Goal: Information Seeking & Learning: Learn about a topic

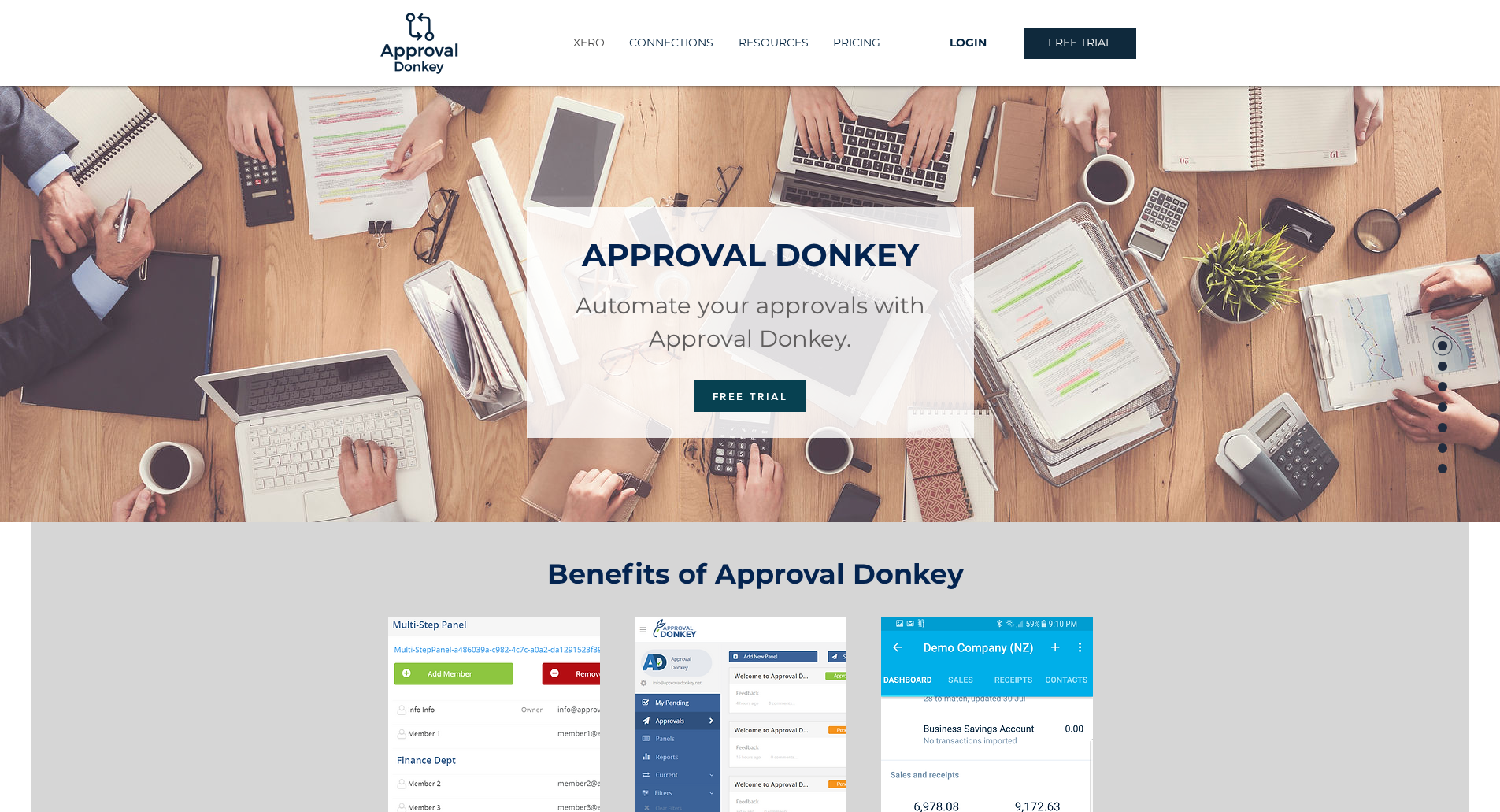
click at [587, 46] on p "XERO" at bounding box center [589, 43] width 47 height 26
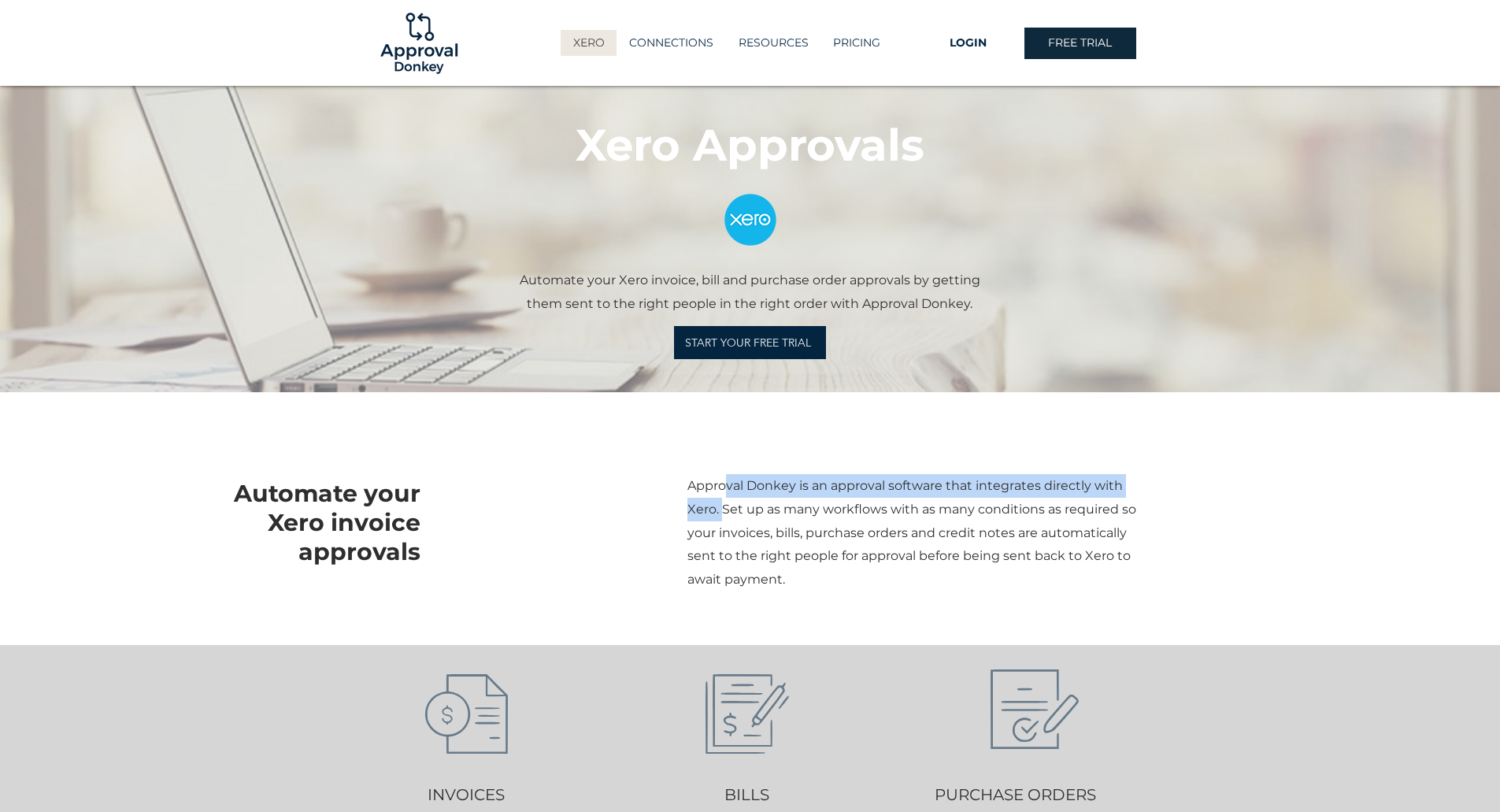
drag, startPoint x: 728, startPoint y: 482, endPoint x: 721, endPoint y: 518, distance: 36.7
click at [721, 518] on p "Approval Donkey is an approval software that integrates directly with Xero. Set…" at bounding box center [914, 532] width 452 height 117
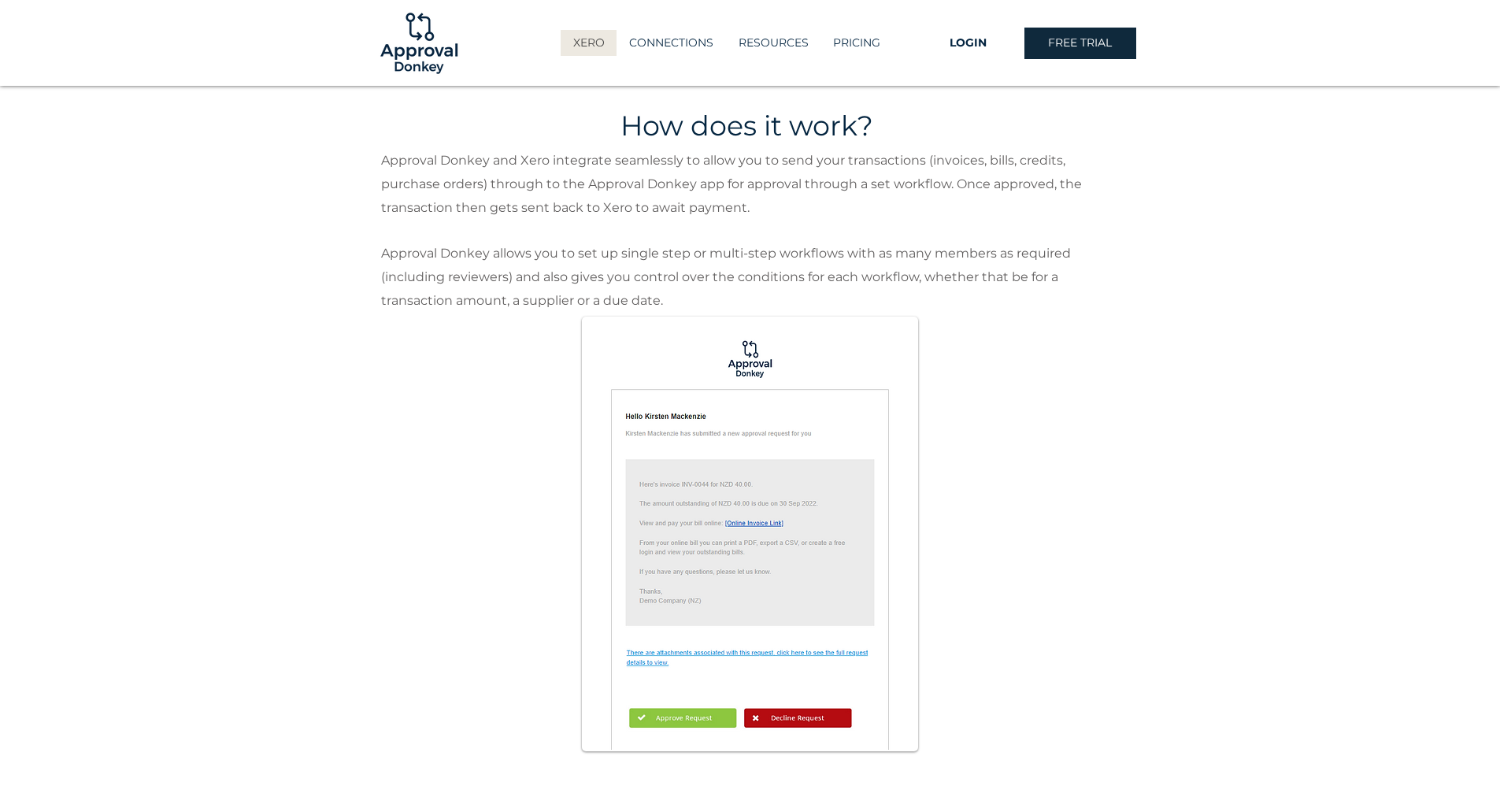
scroll to position [788, 0]
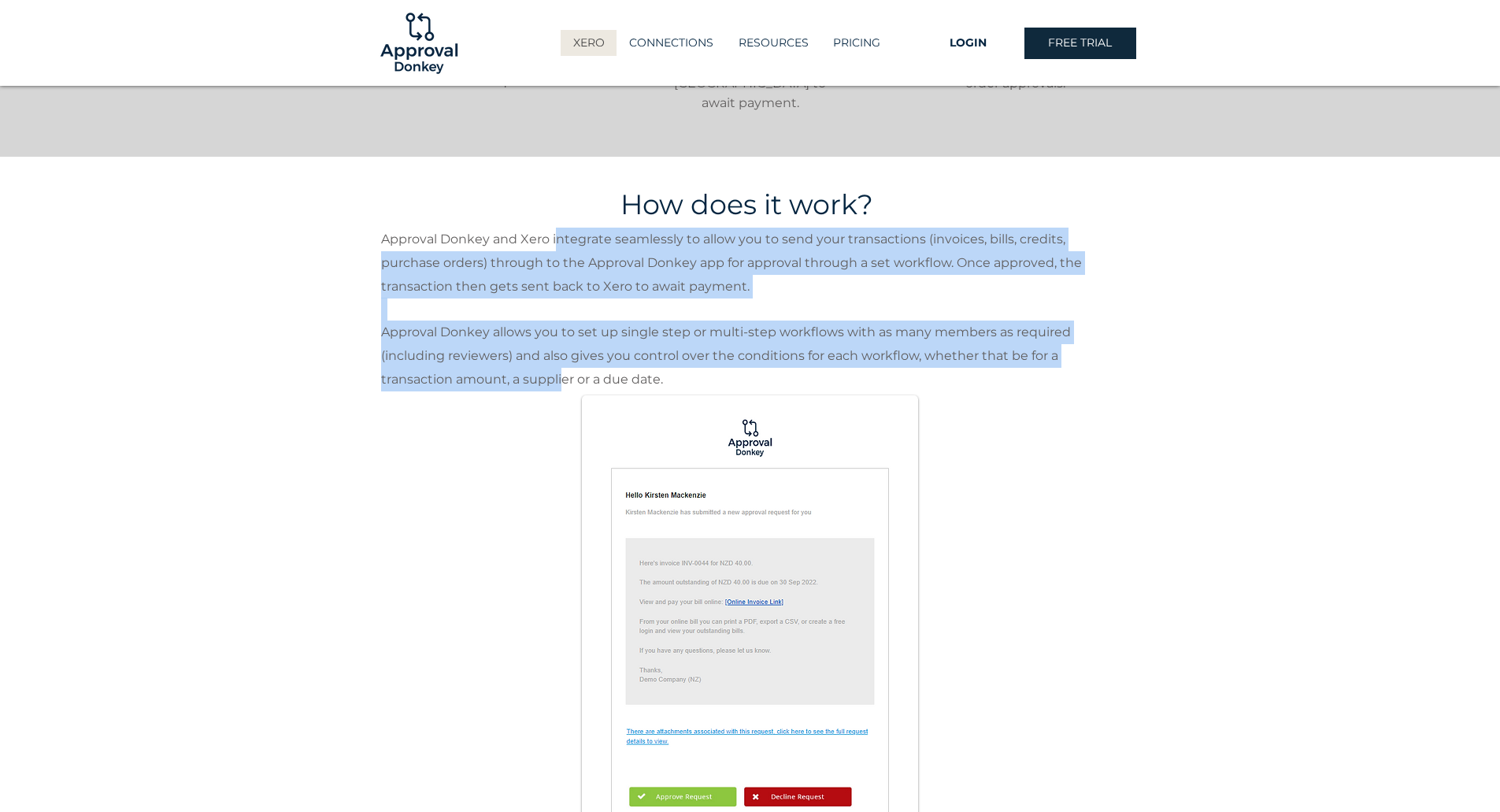
drag, startPoint x: 554, startPoint y: 218, endPoint x: 561, endPoint y: 354, distance: 136.2
click at [561, 354] on div "Approval Donkey and Xero integrate seamlessly to allow you to send your transac…" at bounding box center [750, 309] width 737 height 163
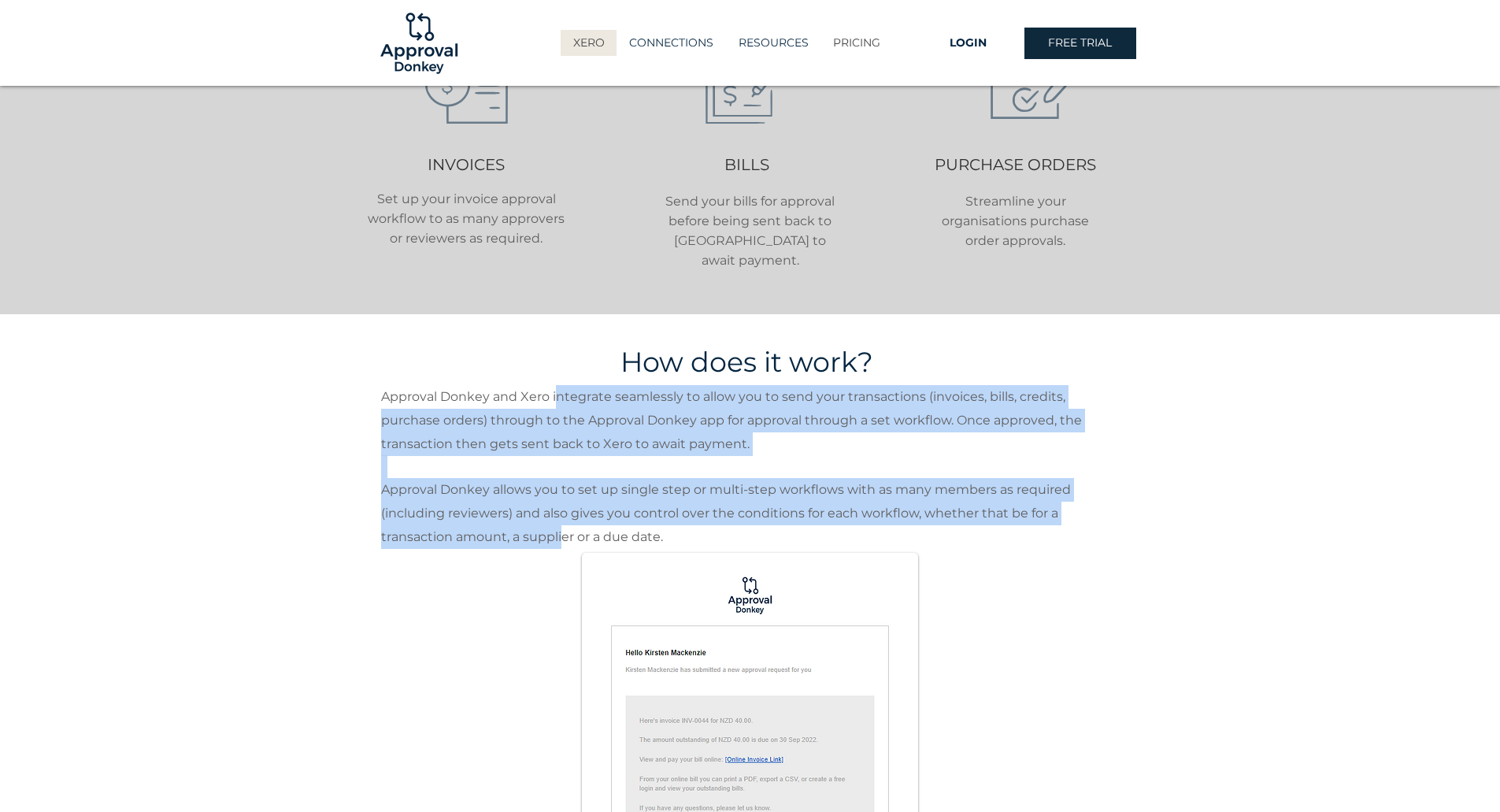
click at [856, 53] on p "PRICING" at bounding box center [856, 43] width 63 height 26
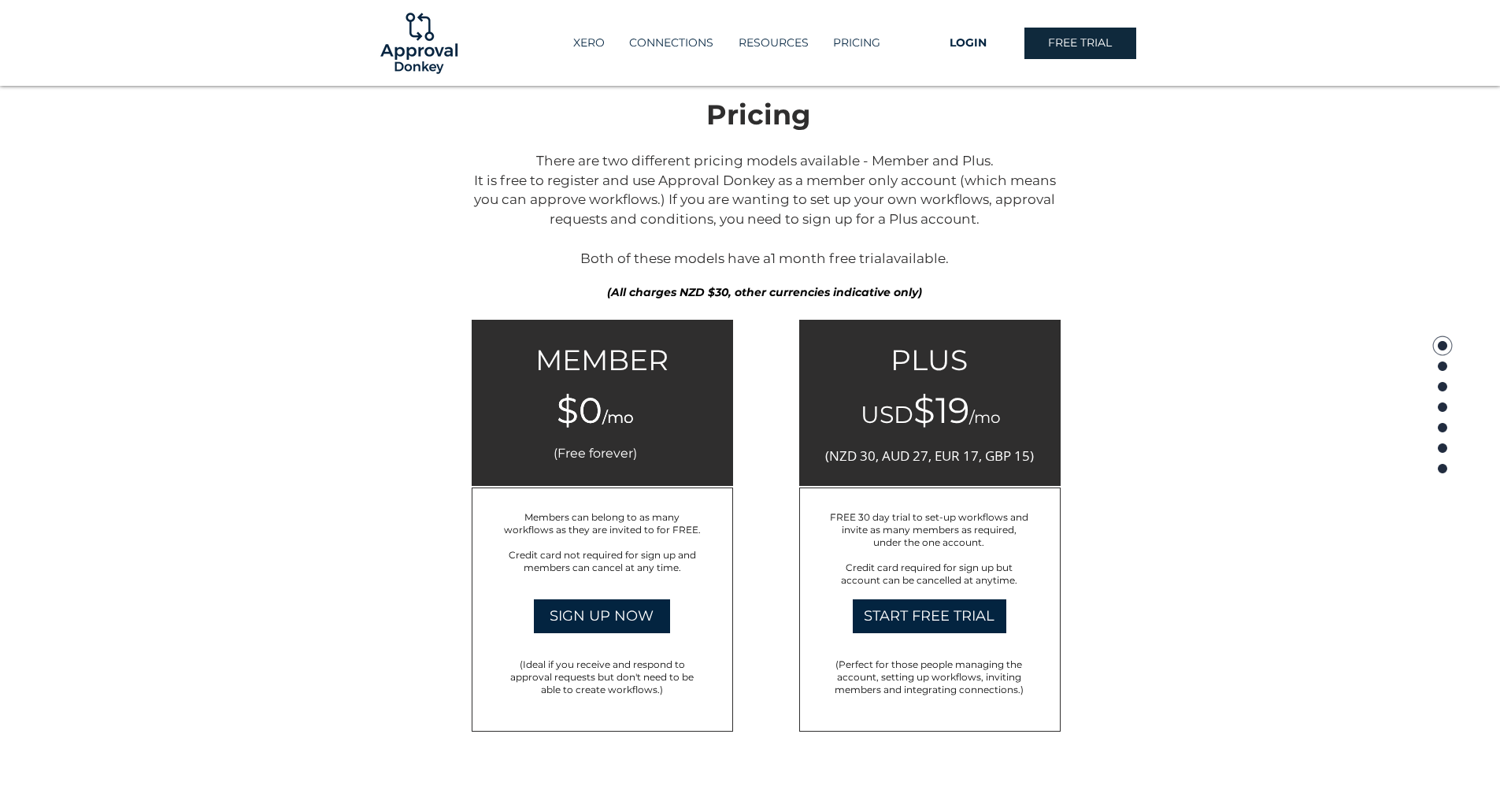
scroll to position [2301, 0]
click at [1024, 459] on span "(NZD 30, AUD 27, EUR 17, GBP 15)" at bounding box center [929, 454] width 209 height 18
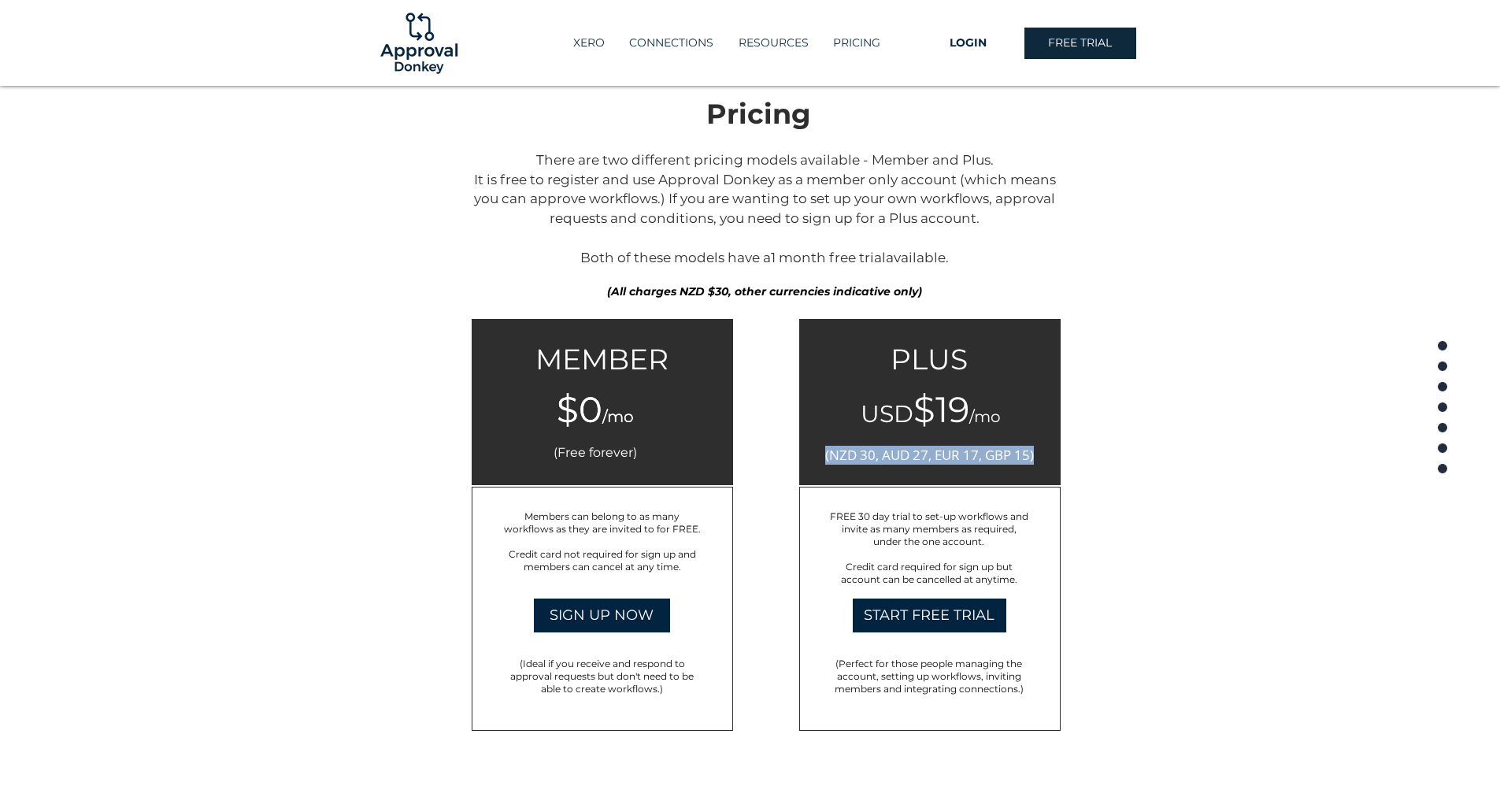
click at [1023, 458] on span "(NZD 30, AUD 27, EUR 17, GBP 15)" at bounding box center [929, 454] width 209 height 18
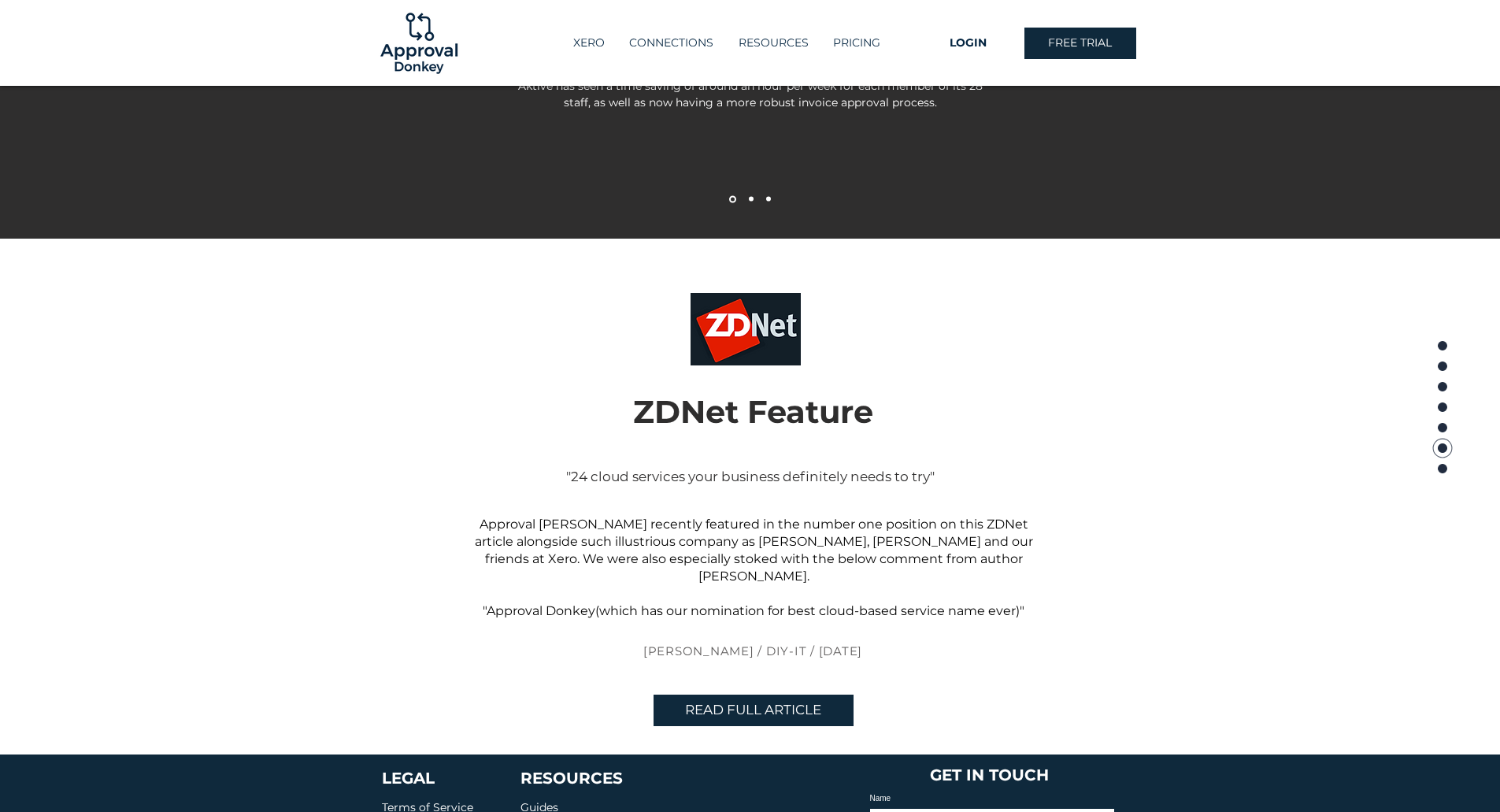
scroll to position [3508, 0]
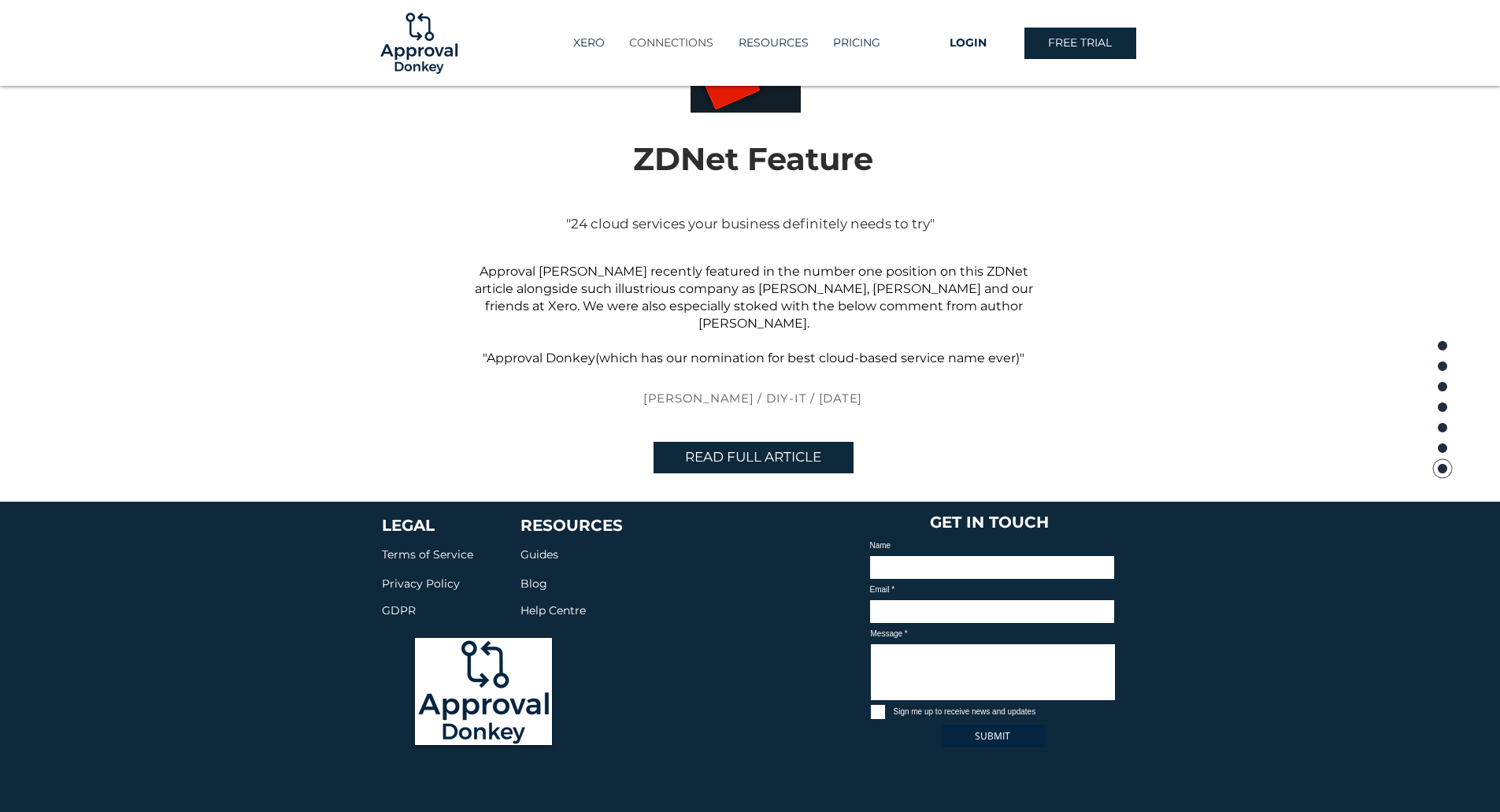
click at [676, 41] on p "CONNECTIONS" at bounding box center [671, 43] width 100 height 26
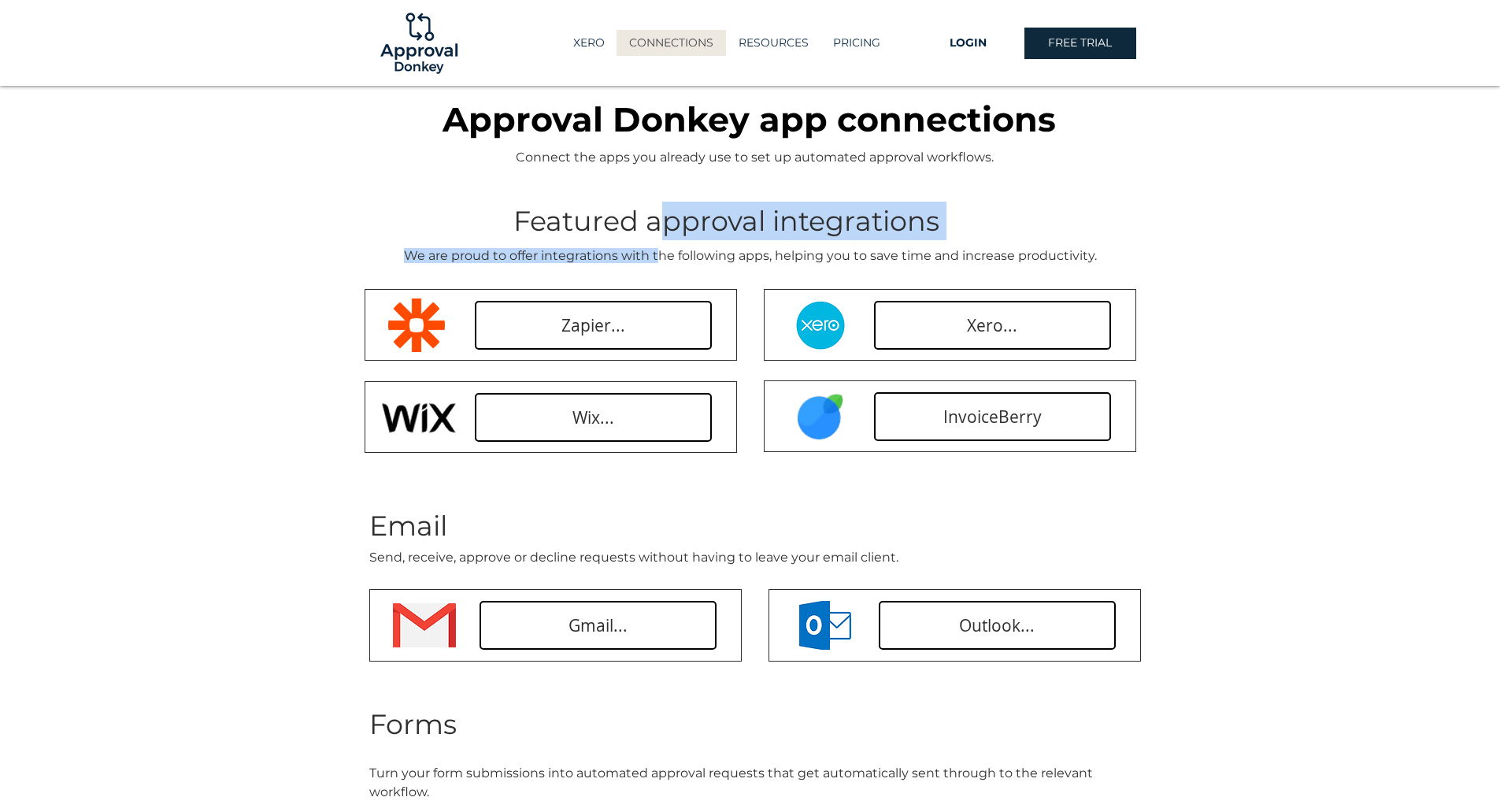
drag, startPoint x: 663, startPoint y: 218, endPoint x: 660, endPoint y: 252, distance: 34.1
click at [660, 252] on div "Approval Donkey app connections Connect the apps you already use to set up auto…" at bounding box center [750, 181] width 1500 height 190
click at [660, 252] on span "We are proud to offer integrations with the following apps, helping you to save…" at bounding box center [750, 255] width 693 height 15
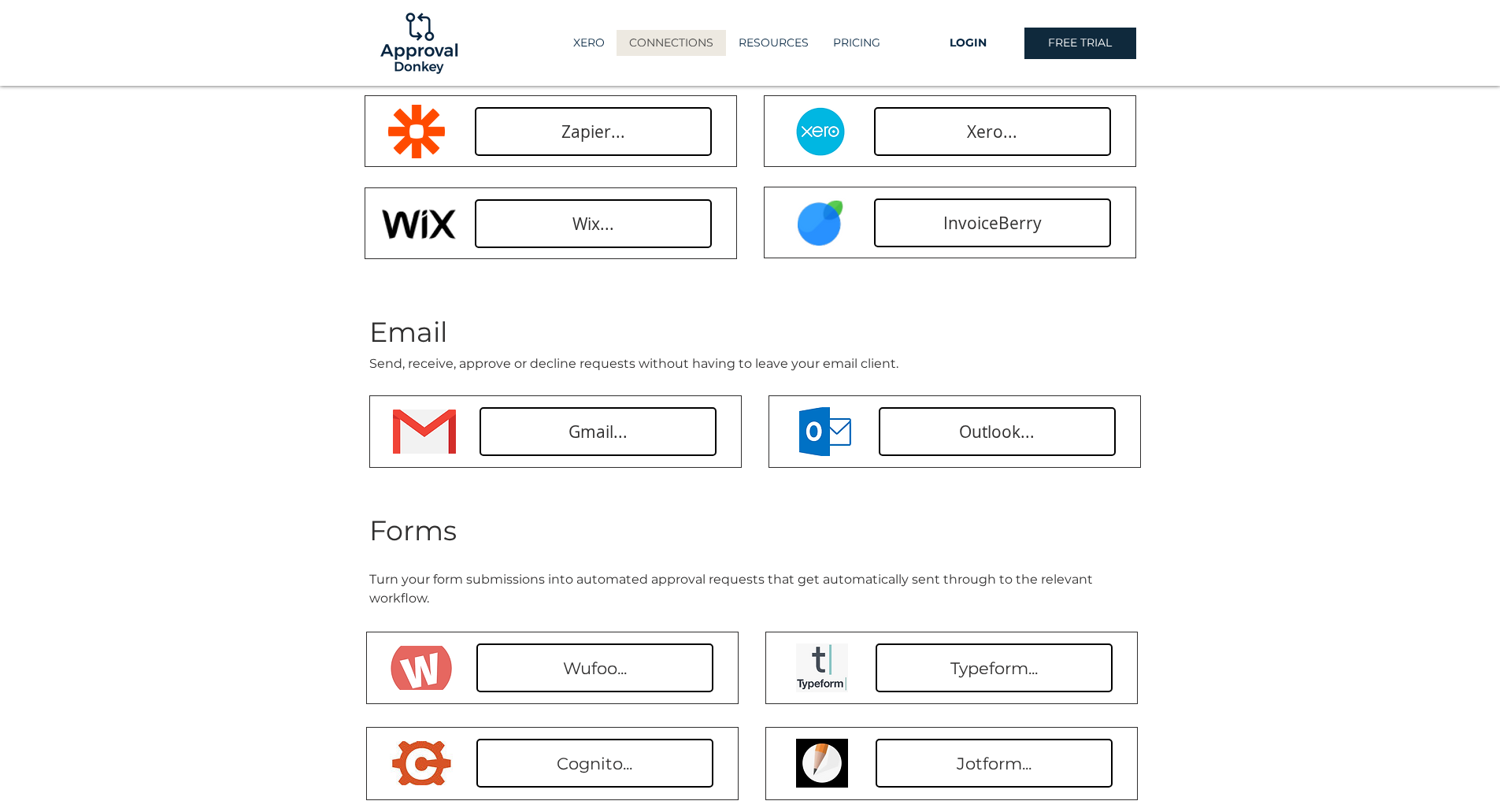
scroll to position [393, 0]
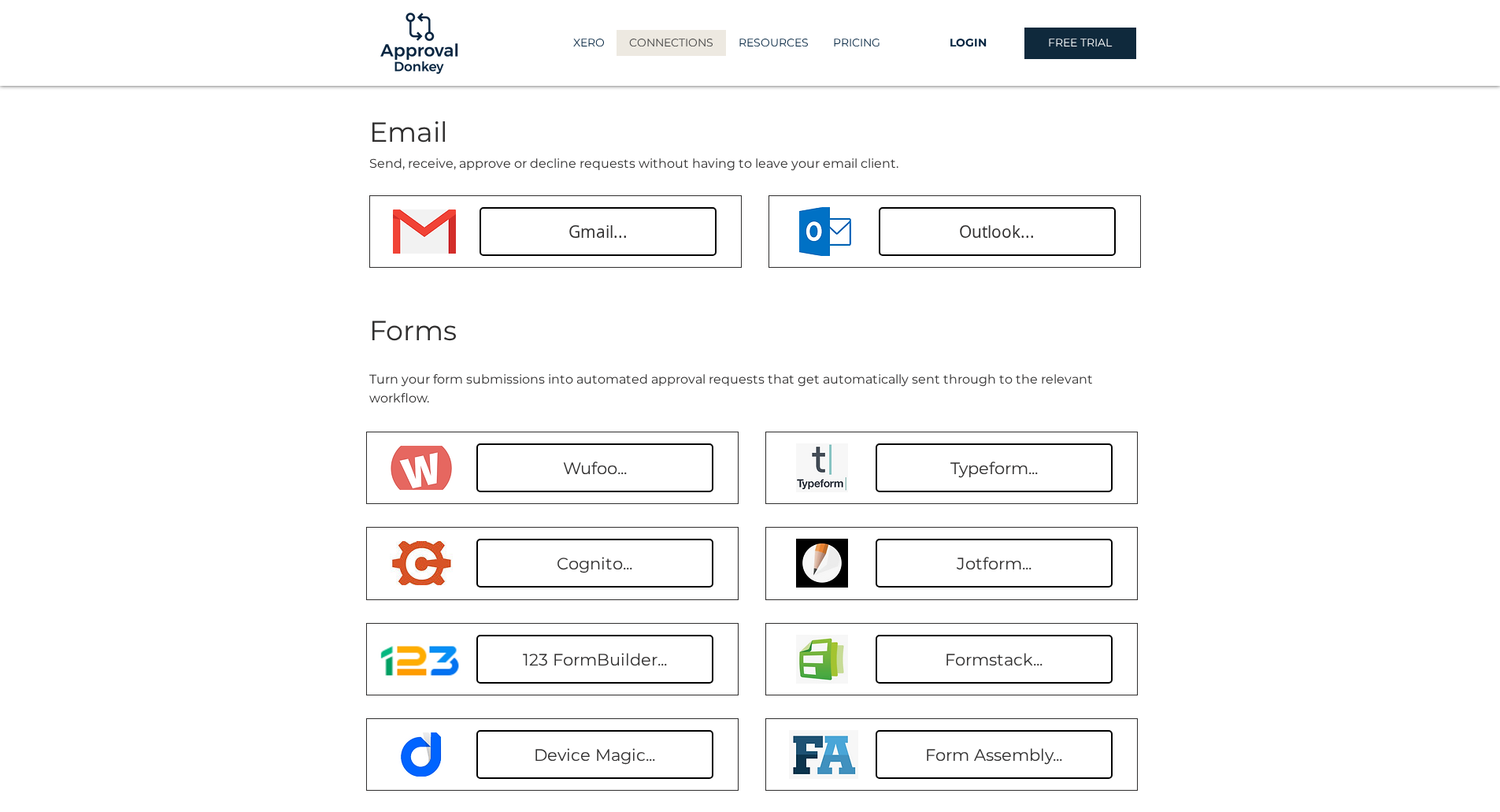
click at [615, 383] on span "Turn your form submissions into automated approval requests that get automatica…" at bounding box center [731, 388] width 724 height 33
click at [614, 382] on span "Turn your form submissions into automated approval requests that get automatica…" at bounding box center [731, 388] width 724 height 33
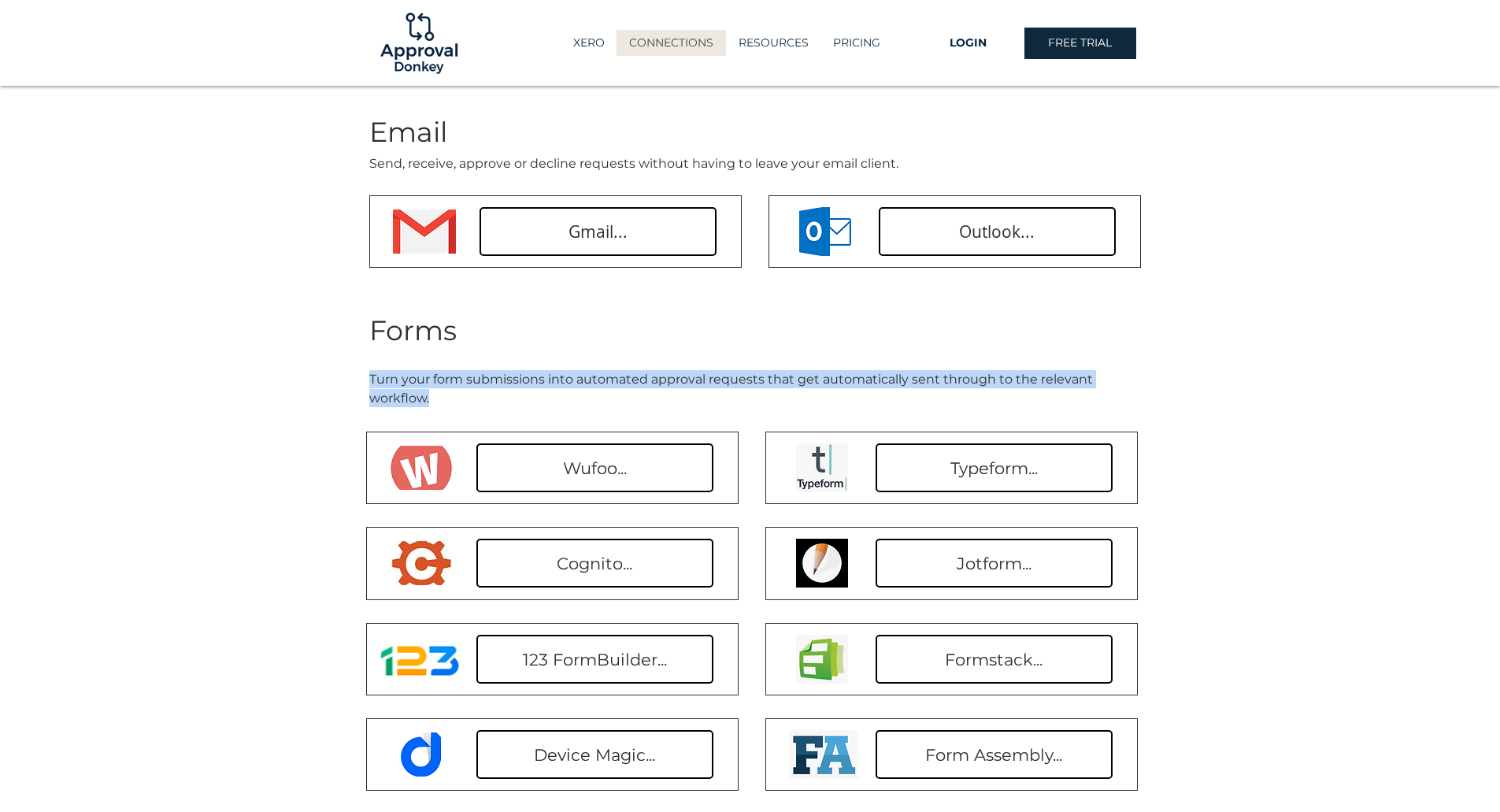
click at [614, 382] on span "Turn your form submissions into automated approval requests that get automatica…" at bounding box center [731, 388] width 724 height 33
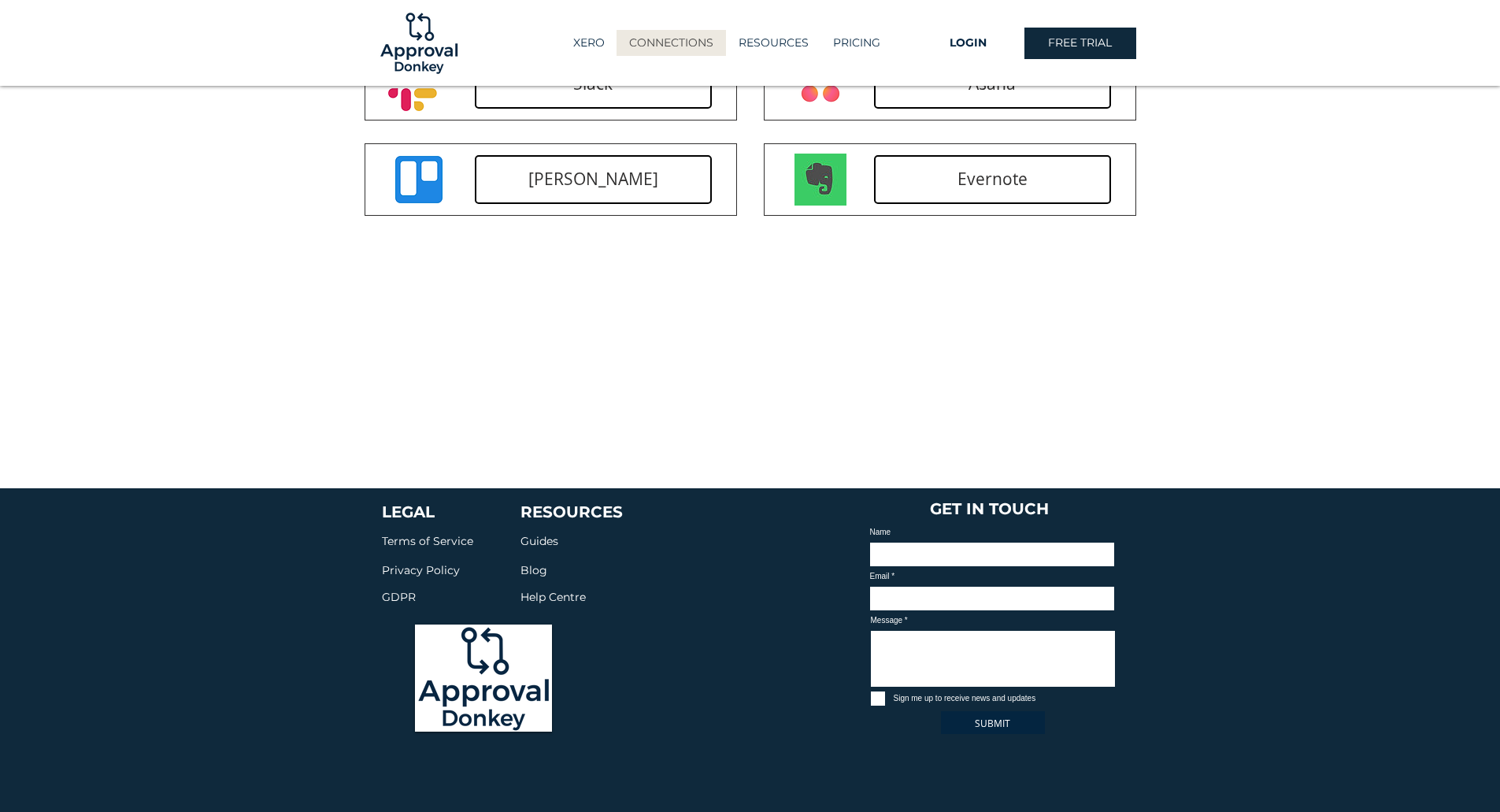
scroll to position [1282, 0]
click at [535, 533] on span "Guides" at bounding box center [539, 540] width 37 height 14
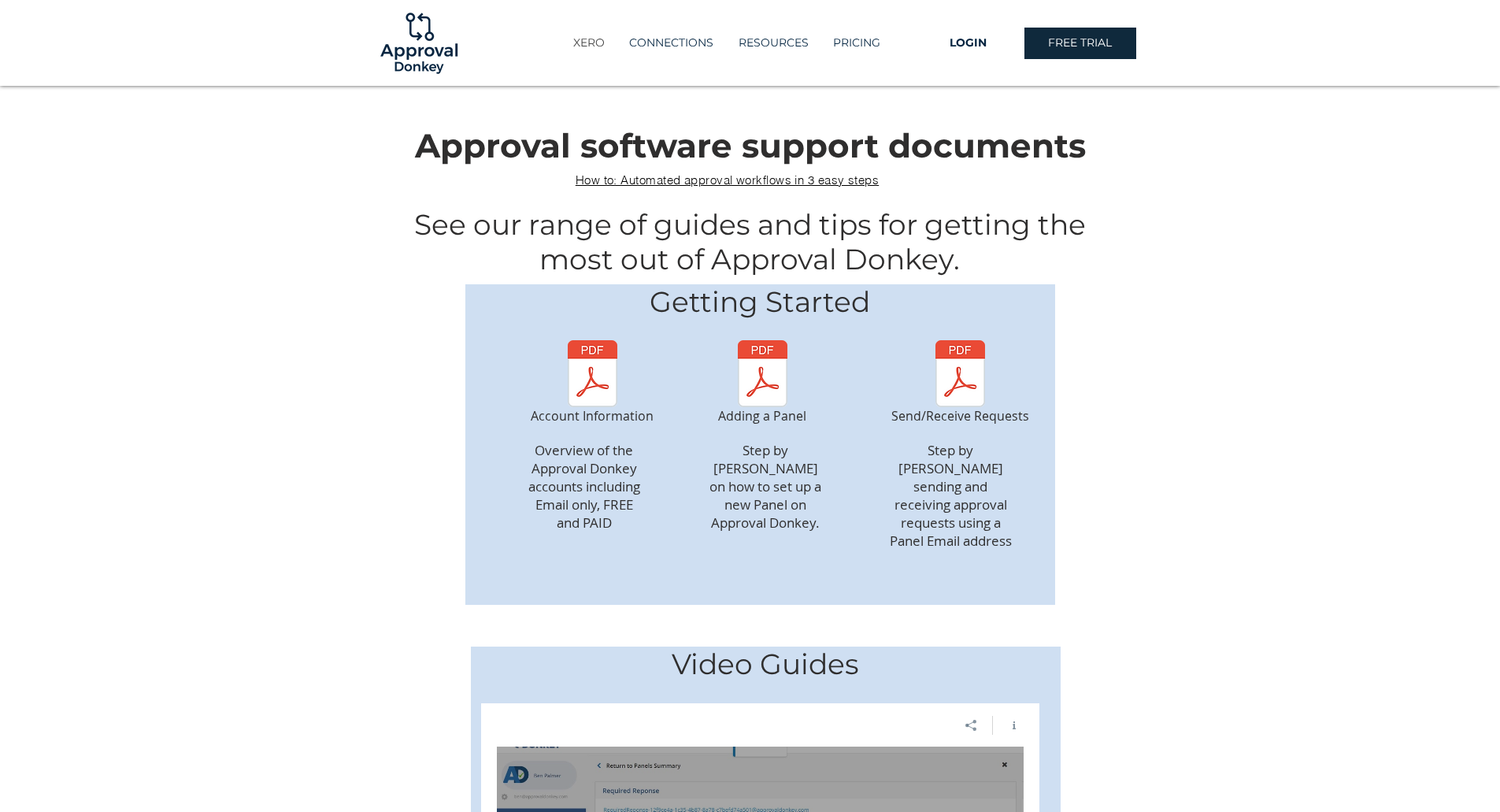
click at [589, 39] on p "XERO" at bounding box center [589, 43] width 47 height 26
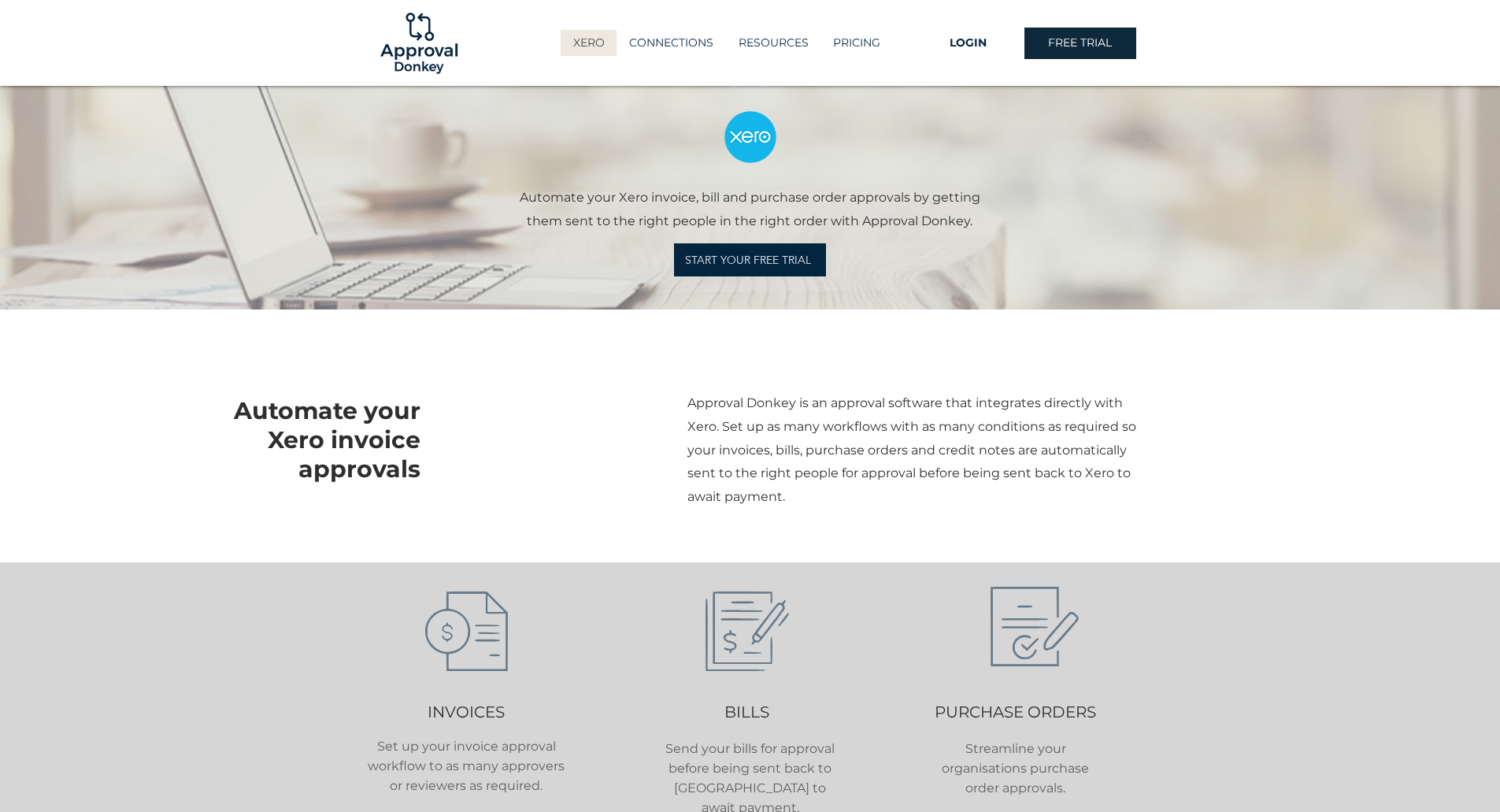
scroll to position [315, 0]
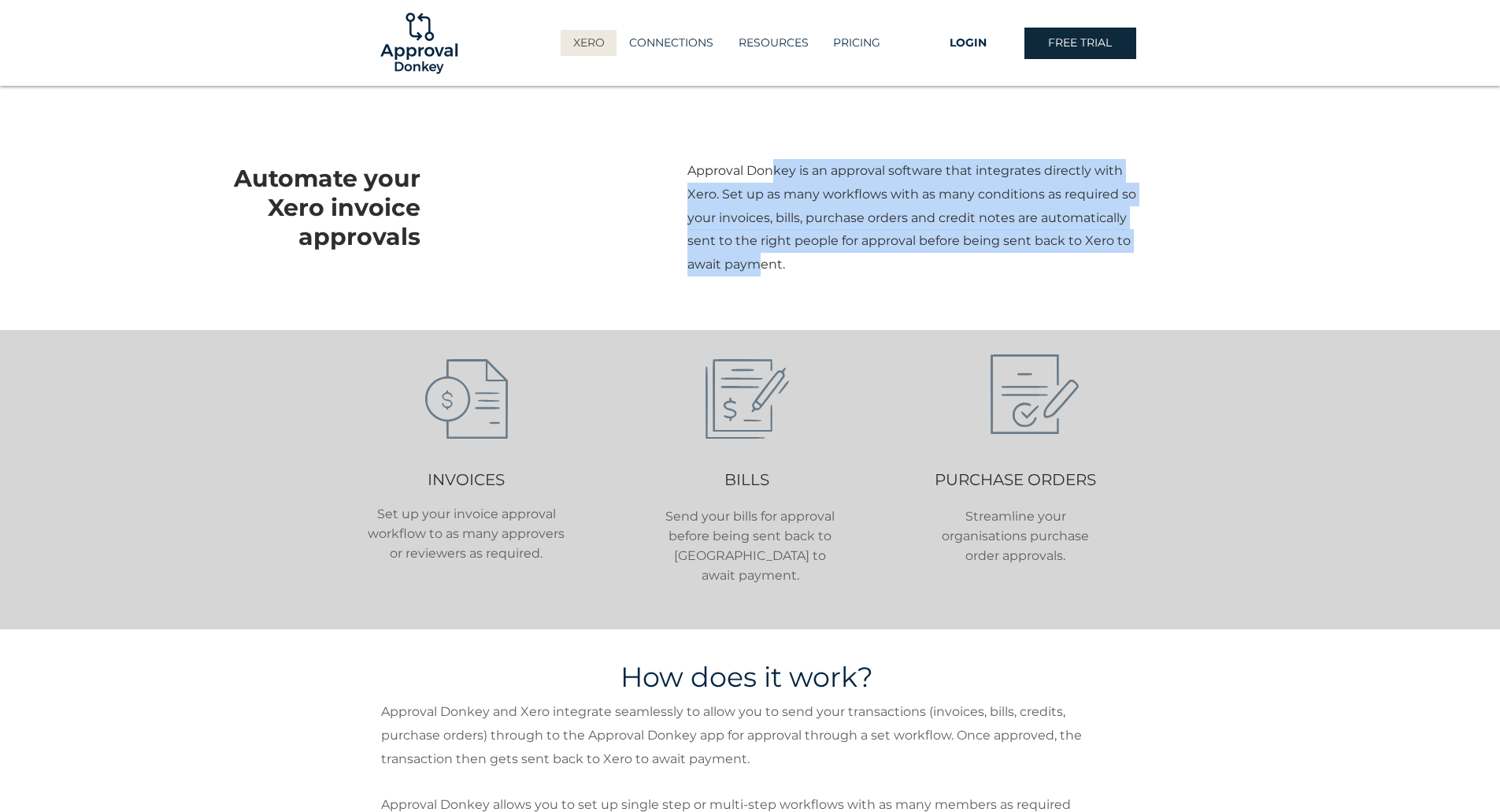
drag, startPoint x: 770, startPoint y: 164, endPoint x: 761, endPoint y: 271, distance: 107.4
click at [761, 271] on span "Approval Donkey is an approval software that integrates directly with Xero. Set…" at bounding box center [912, 217] width 449 height 109
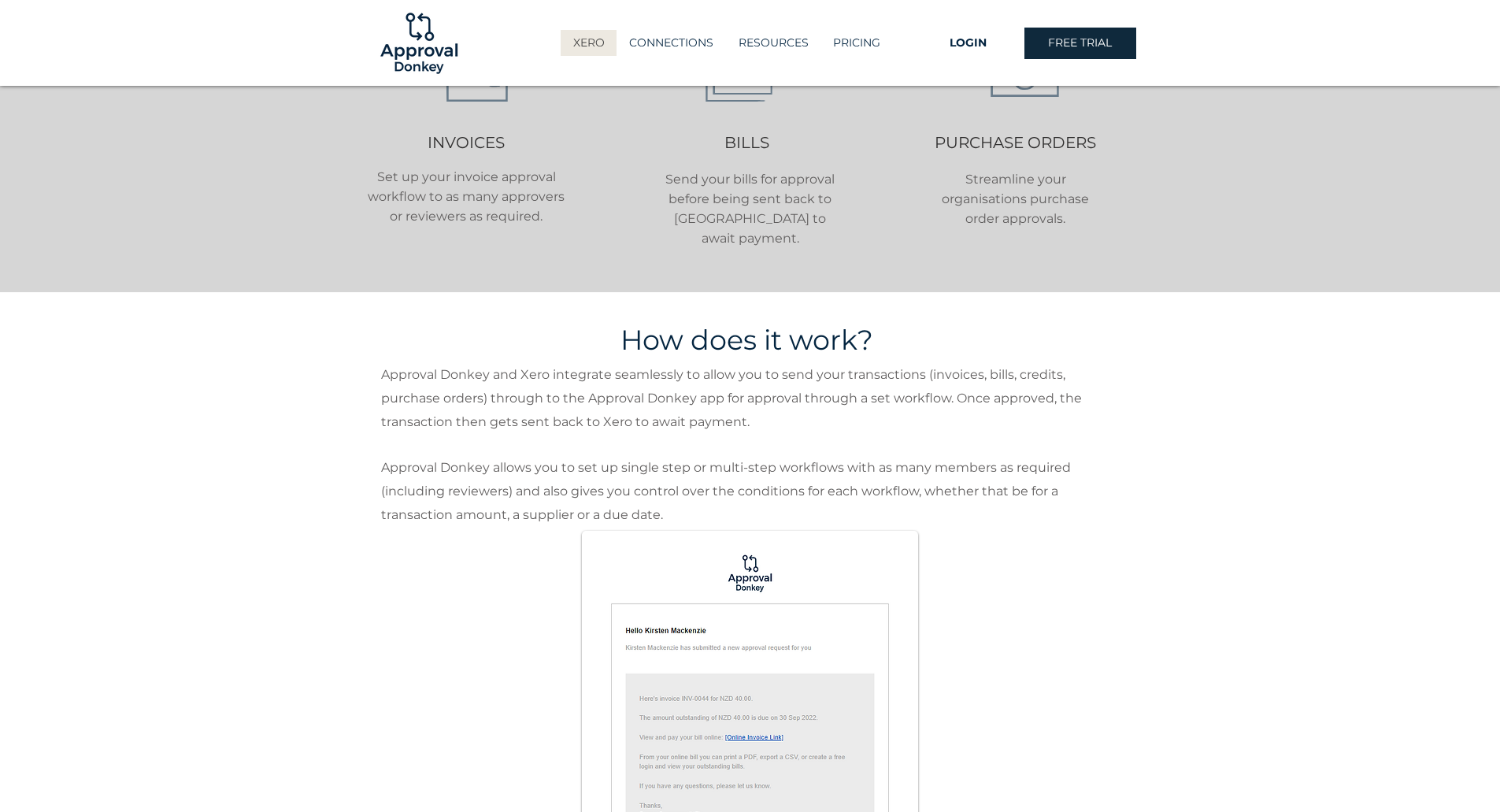
scroll to position [709, 0]
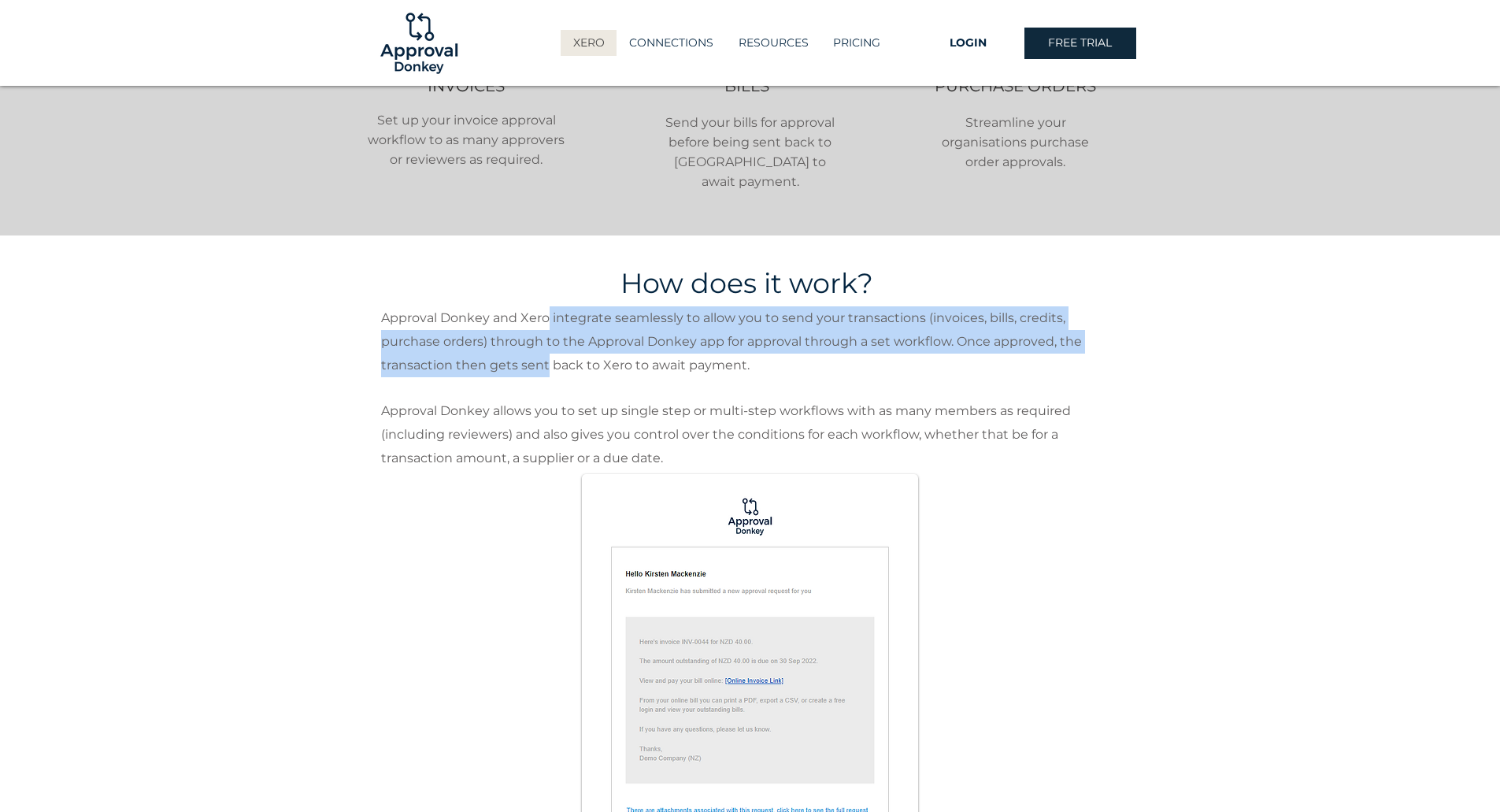
drag, startPoint x: 545, startPoint y: 293, endPoint x: 548, endPoint y: 340, distance: 47.1
click at [548, 340] on span "Approval Donkey and Xero integrate seamlessly to allow you to send your transac…" at bounding box center [732, 341] width 701 height 63
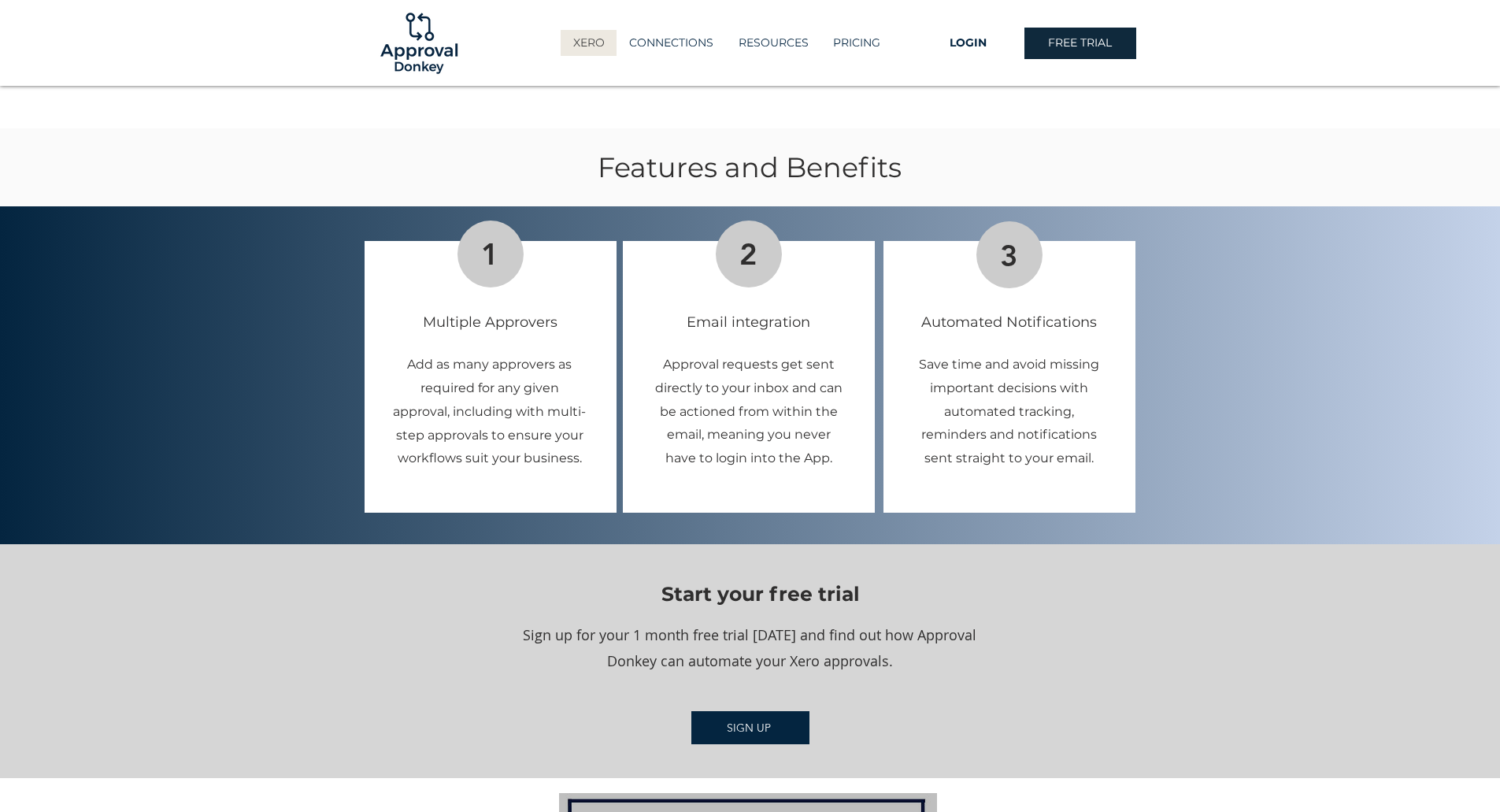
scroll to position [1574, 0]
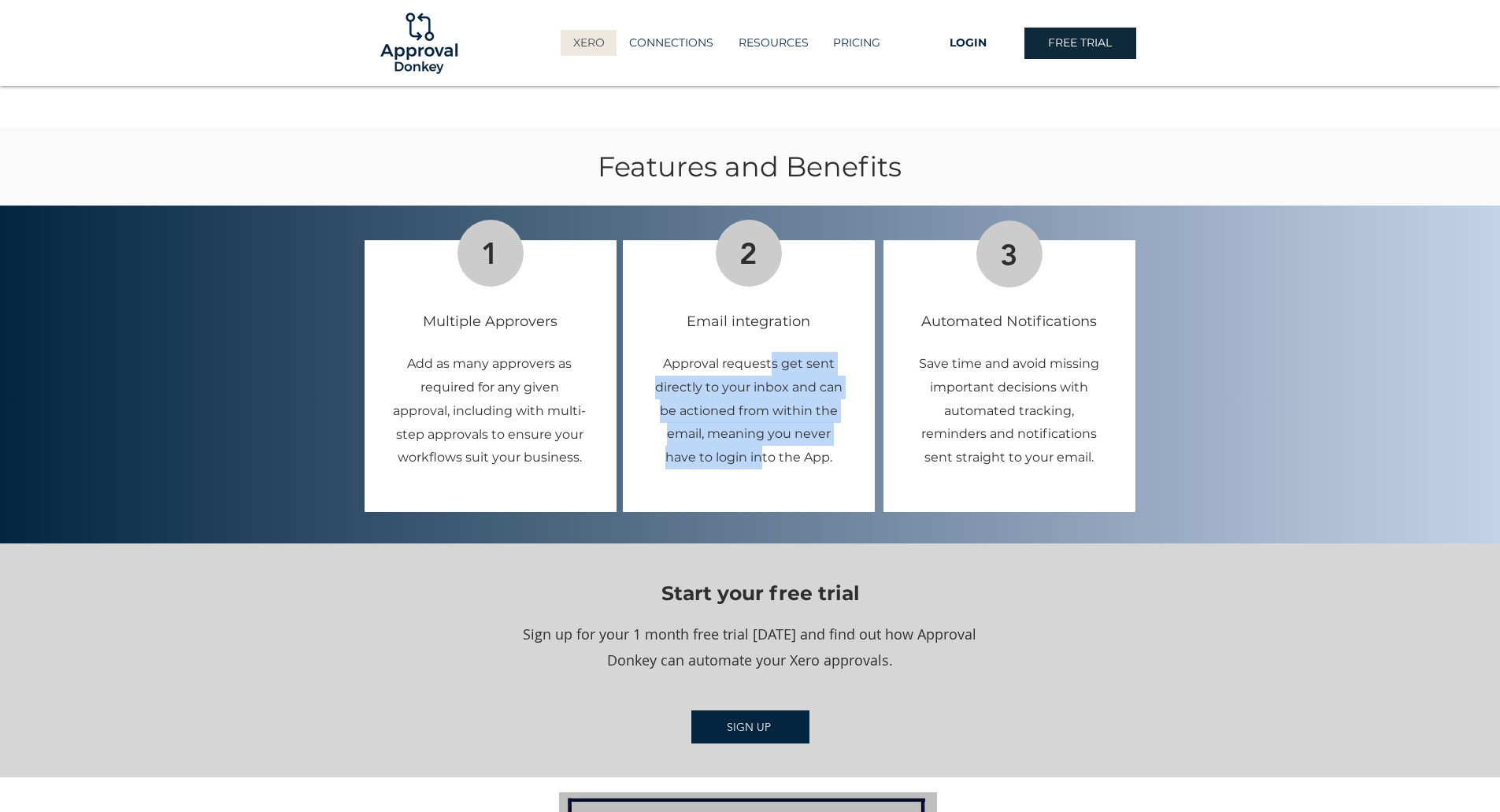
drag, startPoint x: 774, startPoint y: 339, endPoint x: 763, endPoint y: 437, distance: 98.6
click at [763, 437] on span "Approval requests get sent directly to your inbox and can be actioned from with…" at bounding box center [749, 410] width 188 height 109
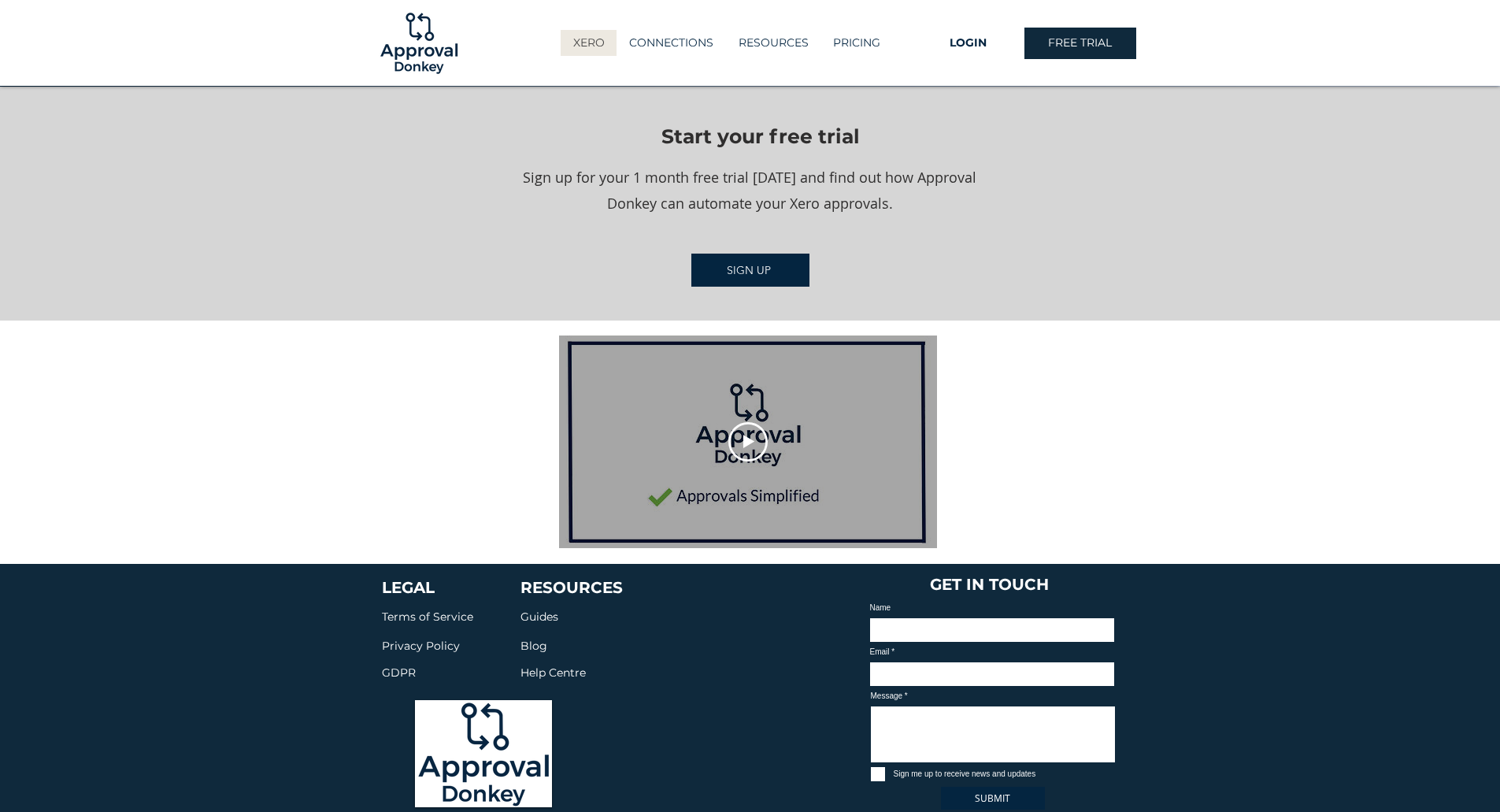
scroll to position [2091, 0]
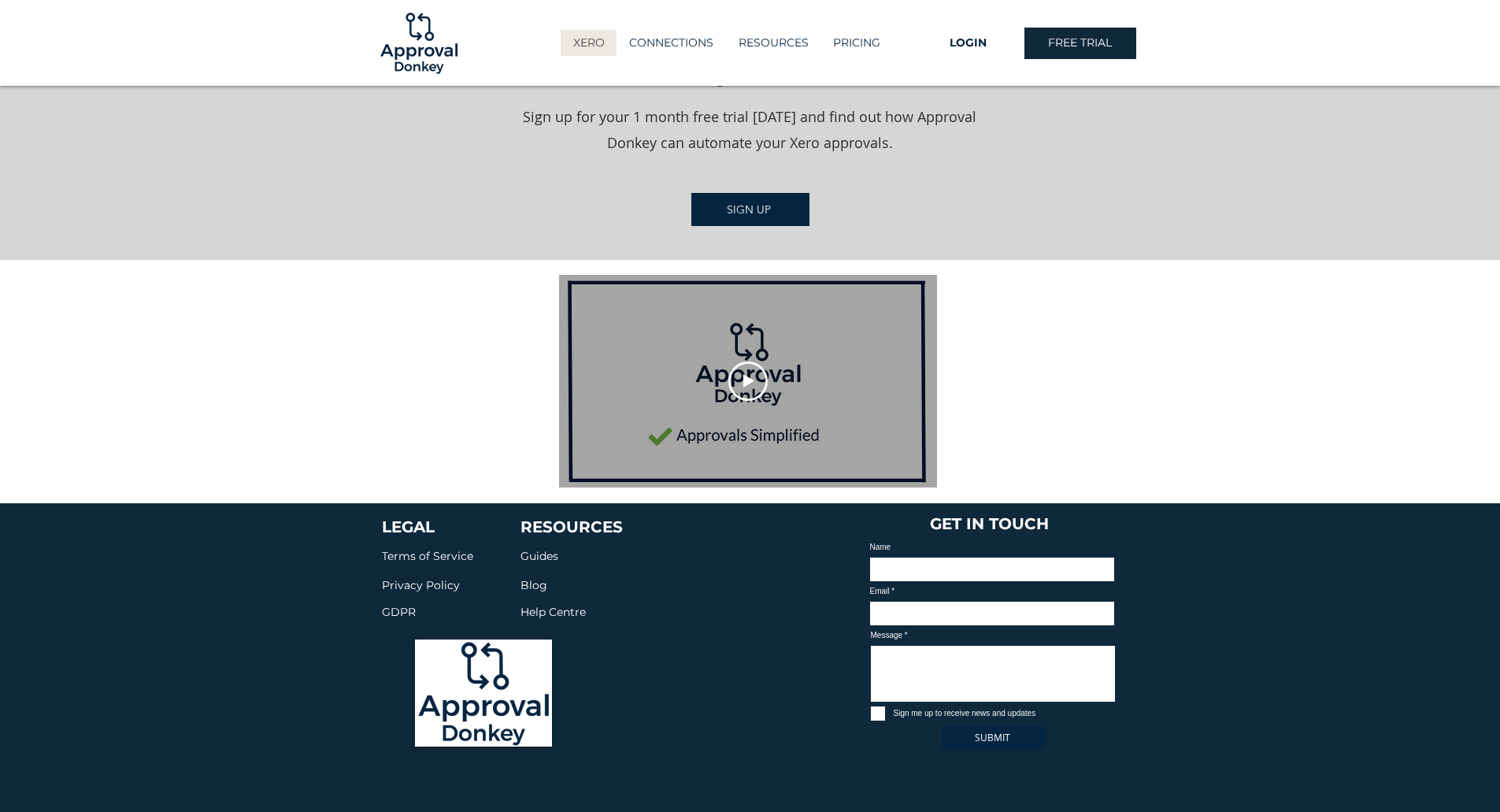
click at [741, 382] on div at bounding box center [748, 381] width 378 height 213
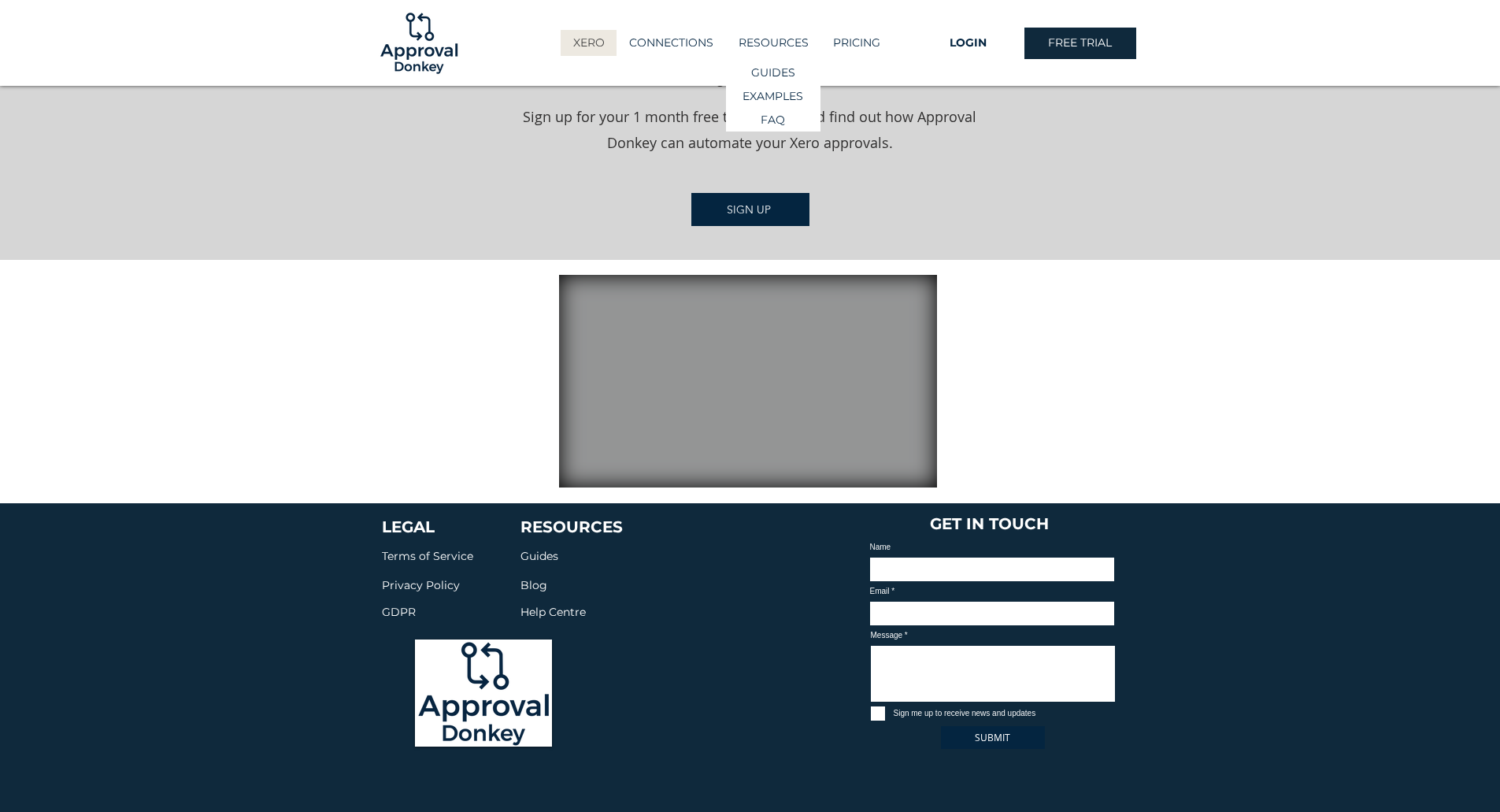
click at [776, 47] on p "RESOURCES" at bounding box center [774, 43] width 86 height 26
click at [772, 92] on p "EXAMPLES" at bounding box center [773, 97] width 72 height 23
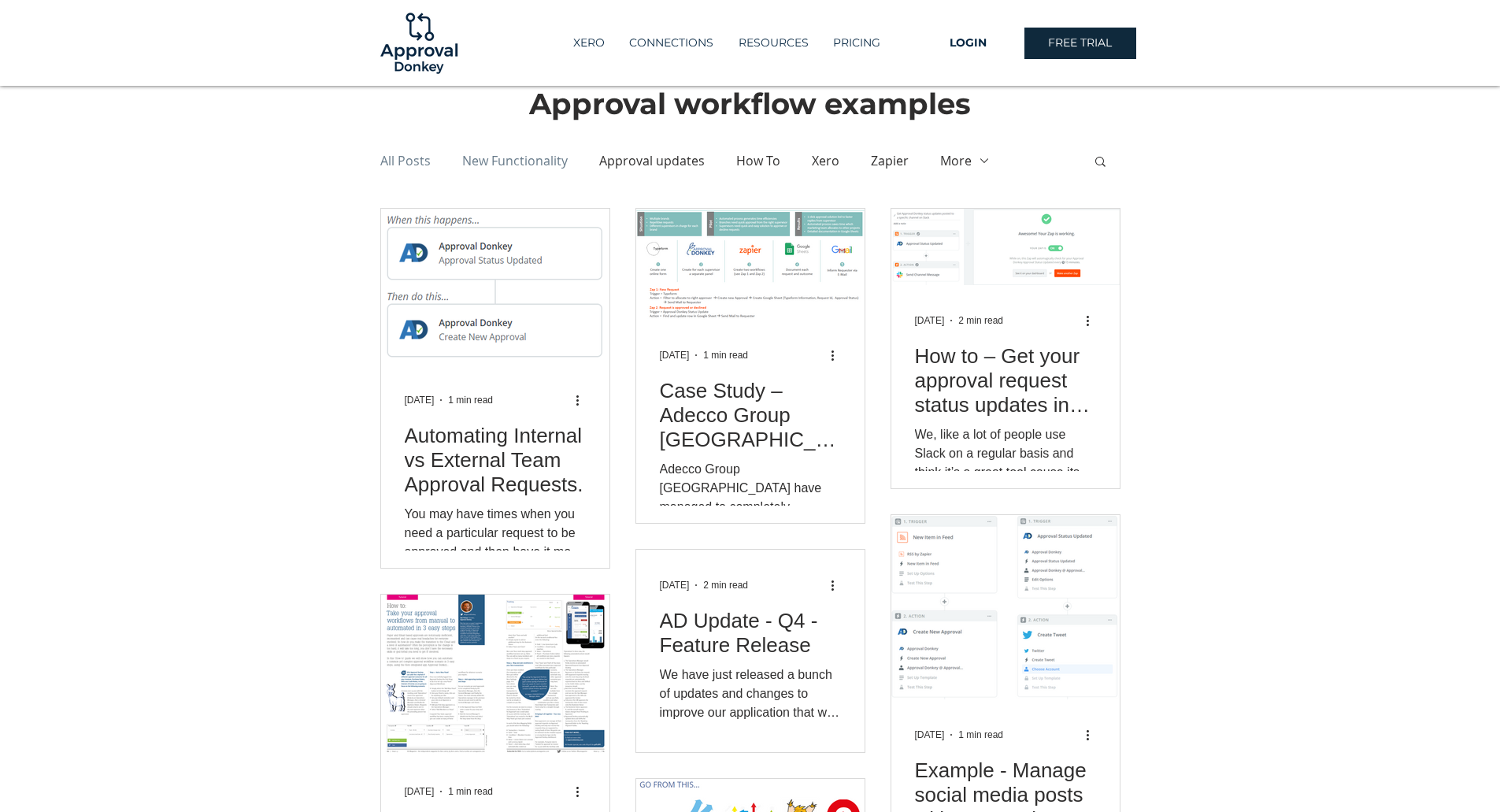
click at [501, 160] on link "New Functionality" at bounding box center [515, 160] width 106 height 17
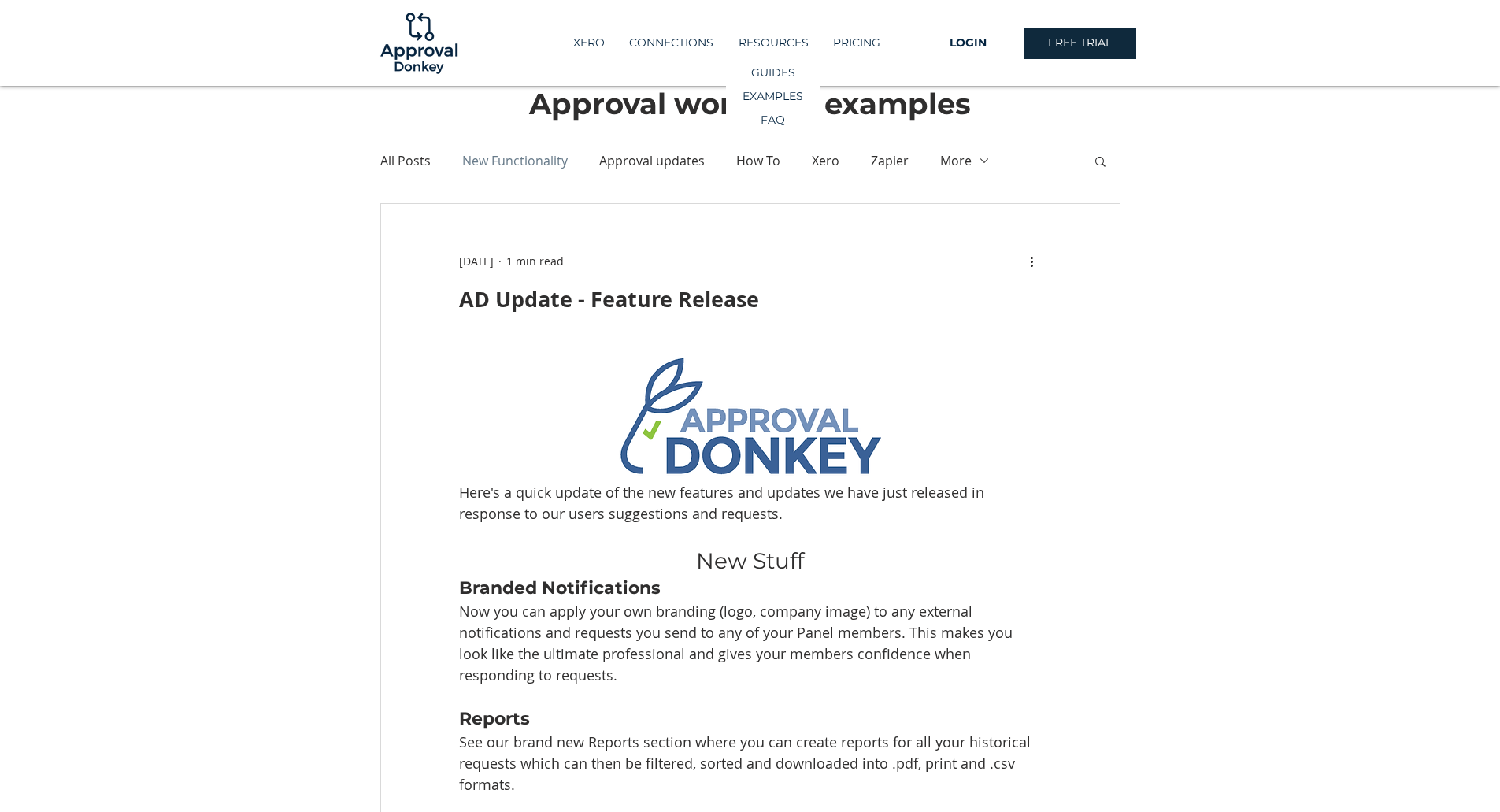
click at [770, 49] on p "RESOURCES" at bounding box center [774, 43] width 86 height 26
click at [685, 41] on p "CONNECTIONS" at bounding box center [671, 43] width 100 height 26
